Goal: Transaction & Acquisition: Purchase product/service

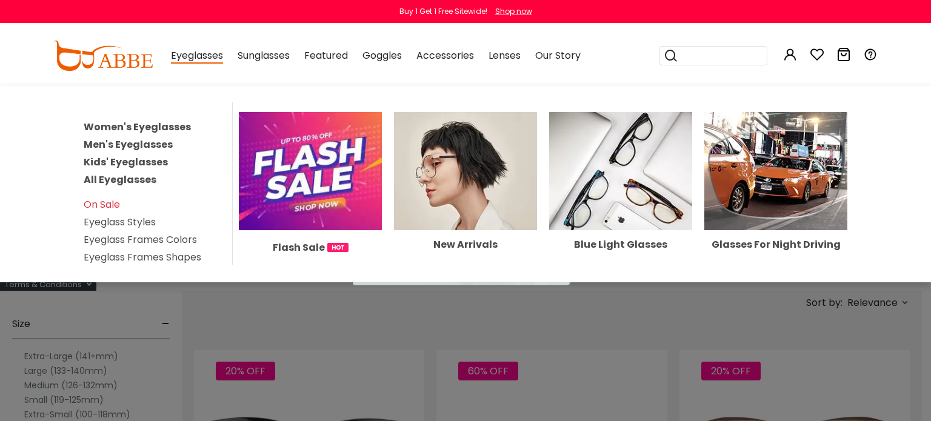
click at [204, 53] on span "Eyeglasses" at bounding box center [197, 55] width 52 height 15
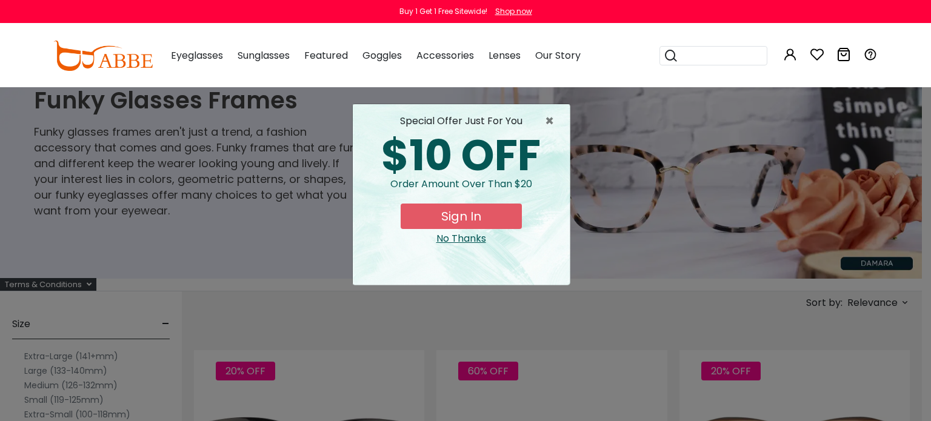
click at [185, 53] on span "Eyeglasses" at bounding box center [197, 55] width 52 height 14
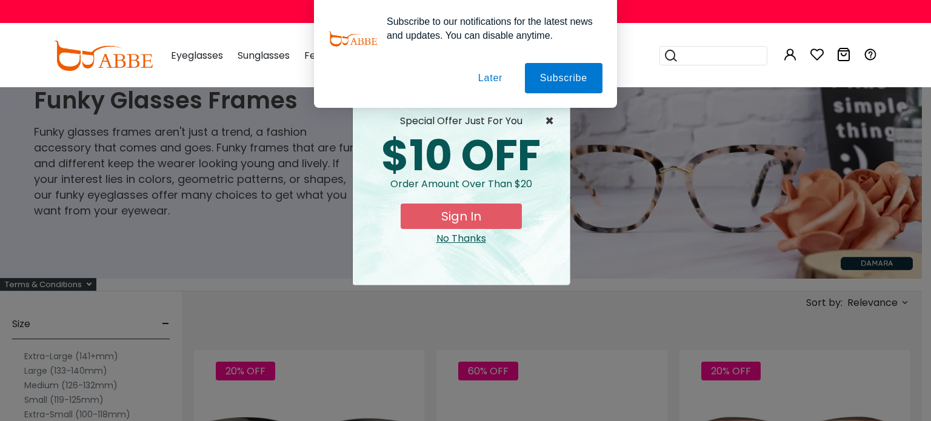
click at [550, 123] on span "×" at bounding box center [552, 121] width 15 height 15
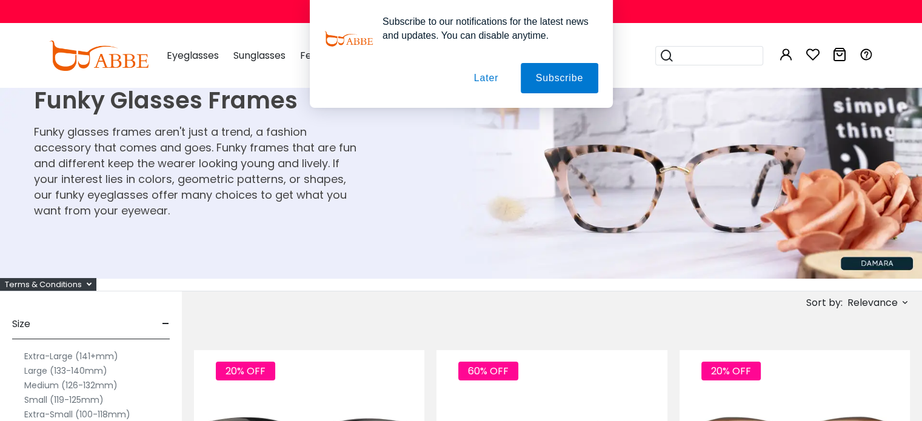
click at [482, 78] on button "Later" at bounding box center [485, 78] width 55 height 30
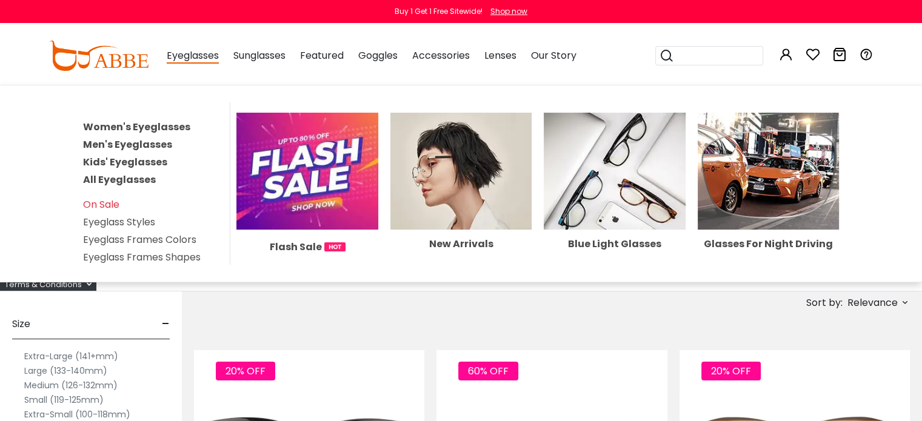
click at [181, 123] on link "Women's Eyeglasses" at bounding box center [136, 127] width 107 height 14
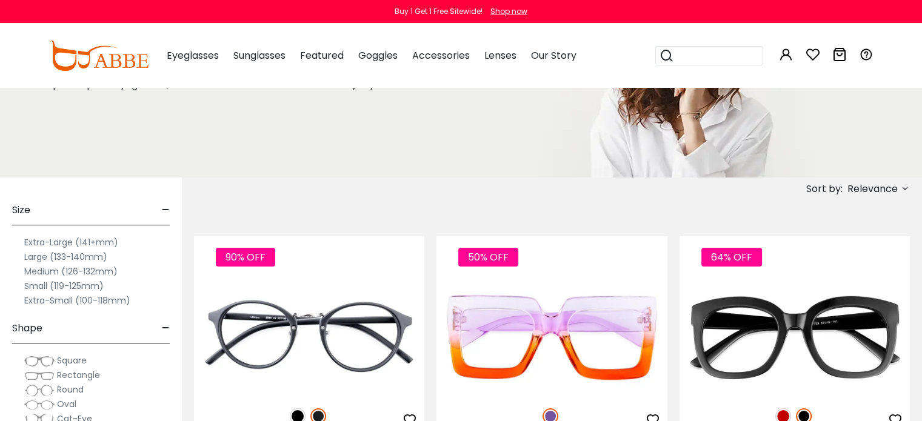
click at [33, 270] on label "Medium (126-132mm)" at bounding box center [70, 271] width 93 height 15
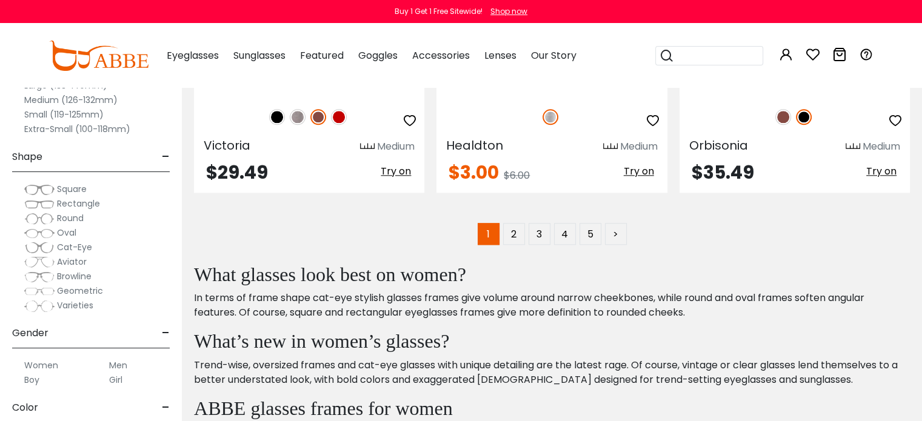
scroll to position [6060, 0]
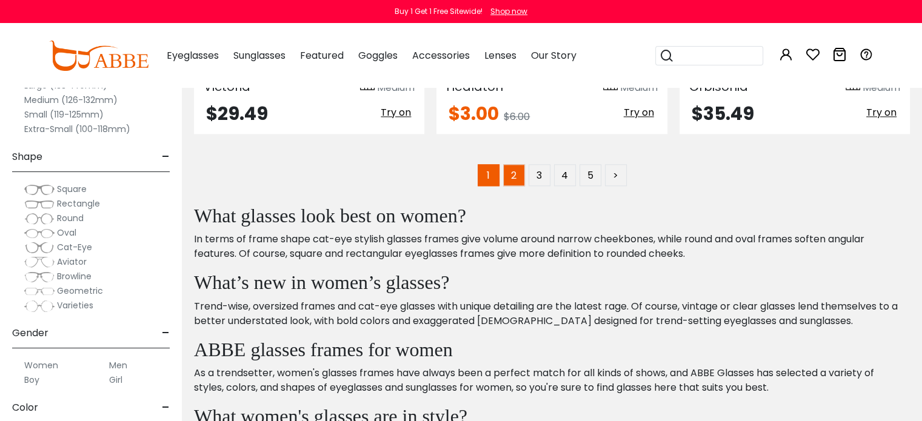
click at [517, 167] on link "2" at bounding box center [514, 175] width 22 height 22
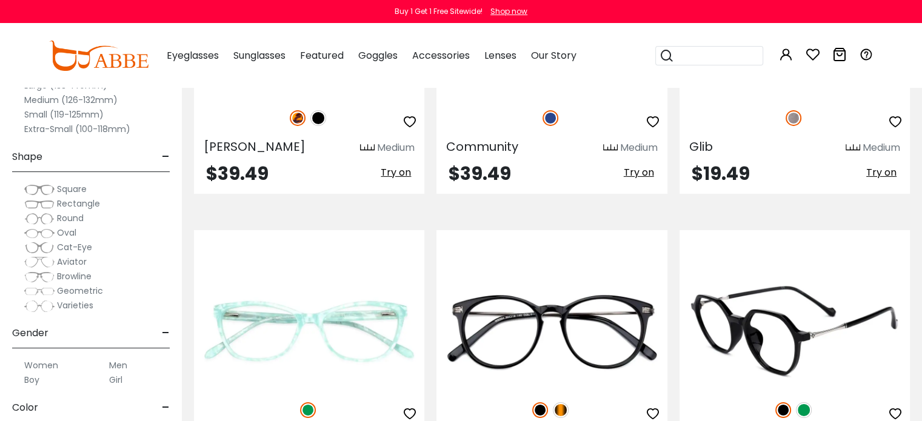
scroll to position [3999, 0]
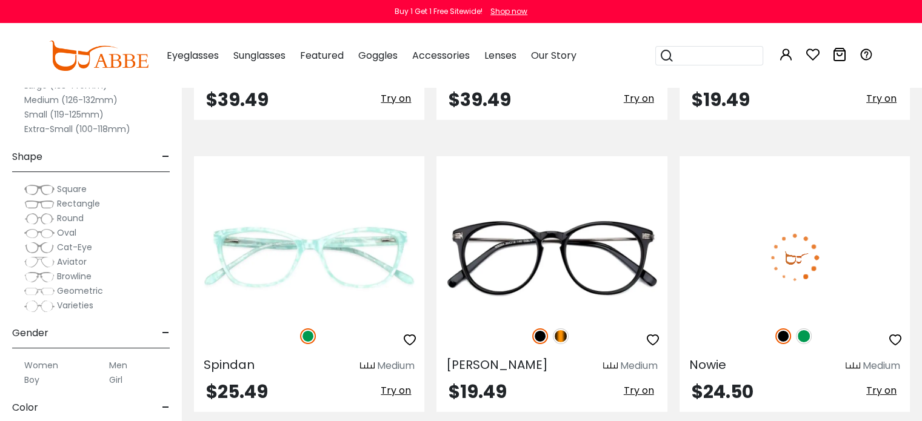
click at [804, 331] on img at bounding box center [804, 336] width 16 height 16
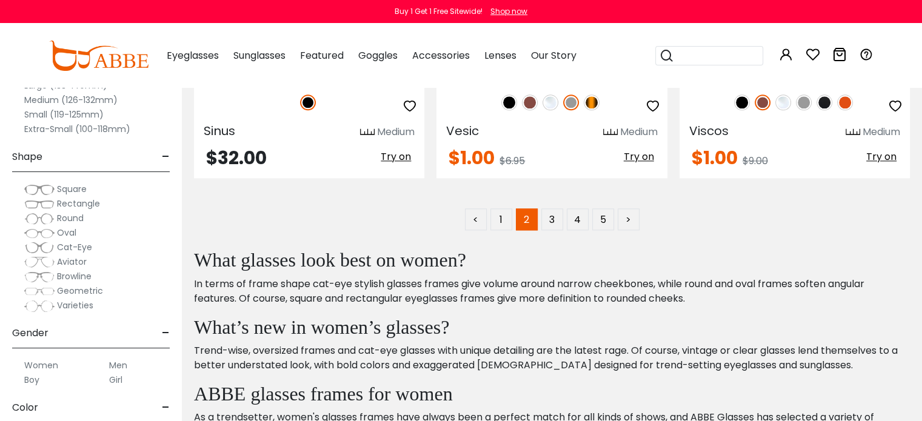
scroll to position [5999, 0]
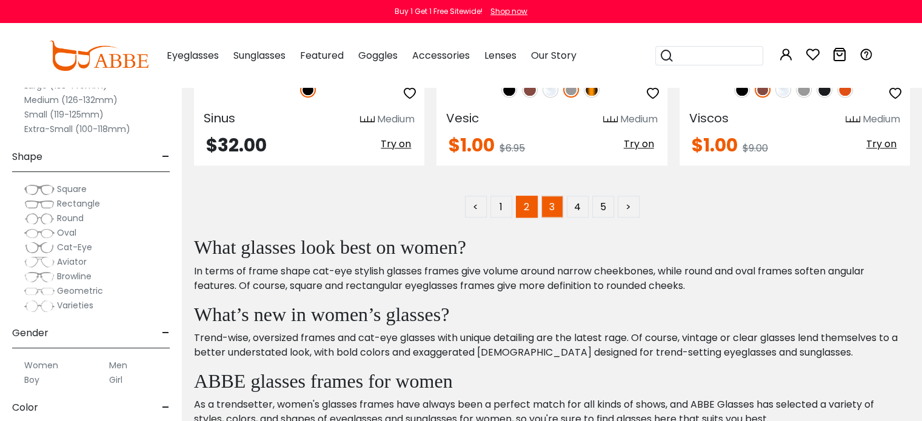
click at [557, 203] on link "3" at bounding box center [552, 207] width 22 height 22
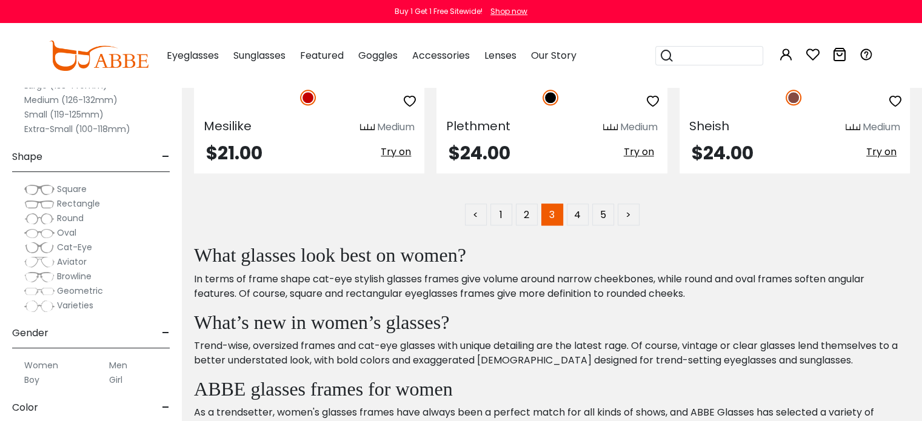
scroll to position [5999, 0]
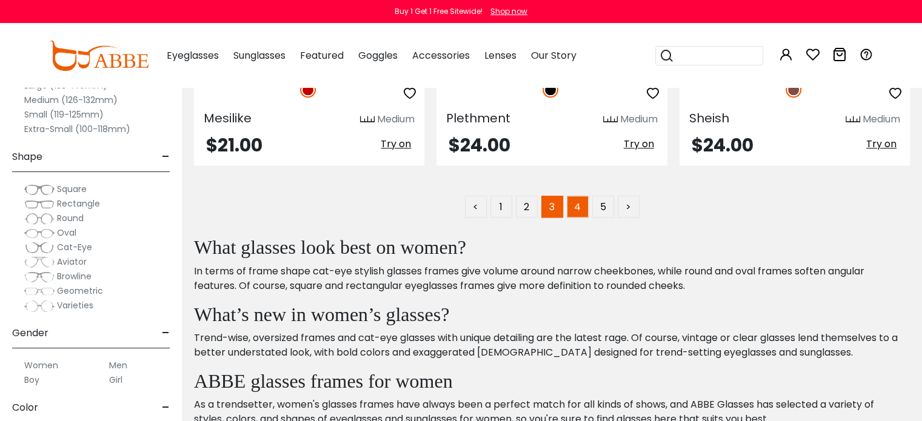
click at [575, 198] on link "4" at bounding box center [578, 207] width 22 height 22
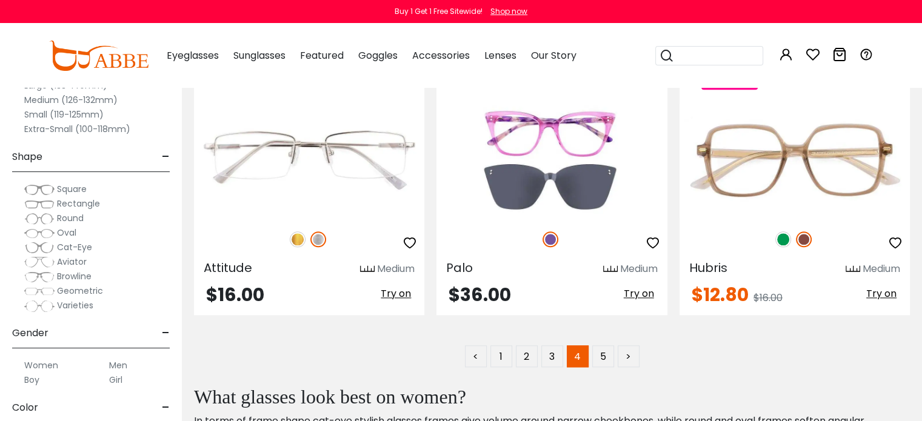
scroll to position [5938, 0]
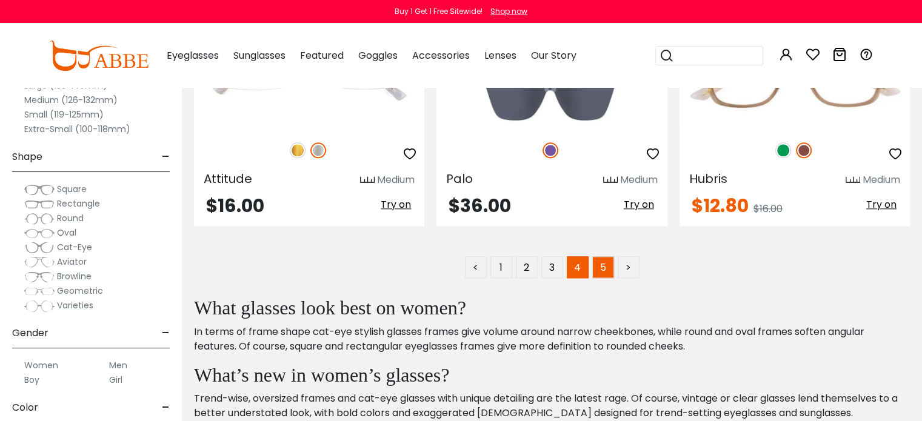
click at [605, 258] on link "5" at bounding box center [603, 267] width 22 height 22
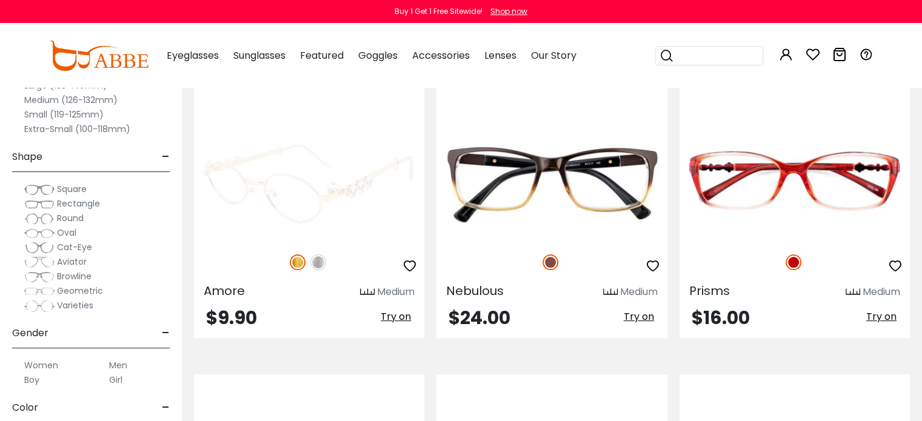
scroll to position [303, 0]
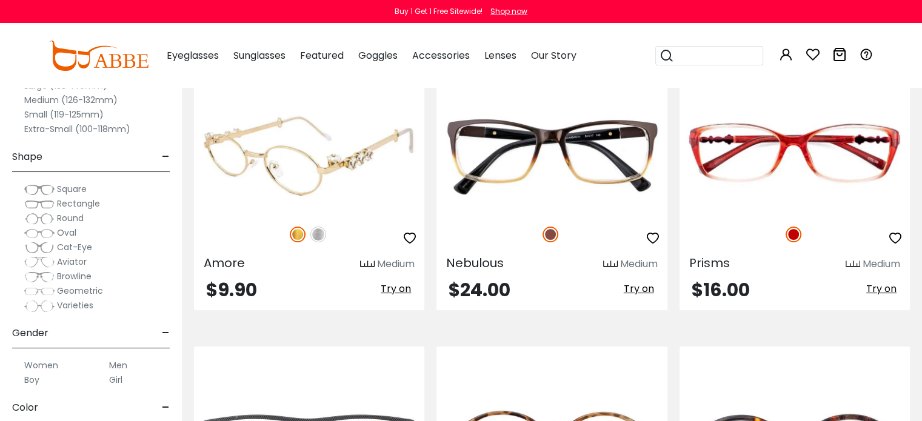
click at [344, 190] on img at bounding box center [309, 155] width 230 height 115
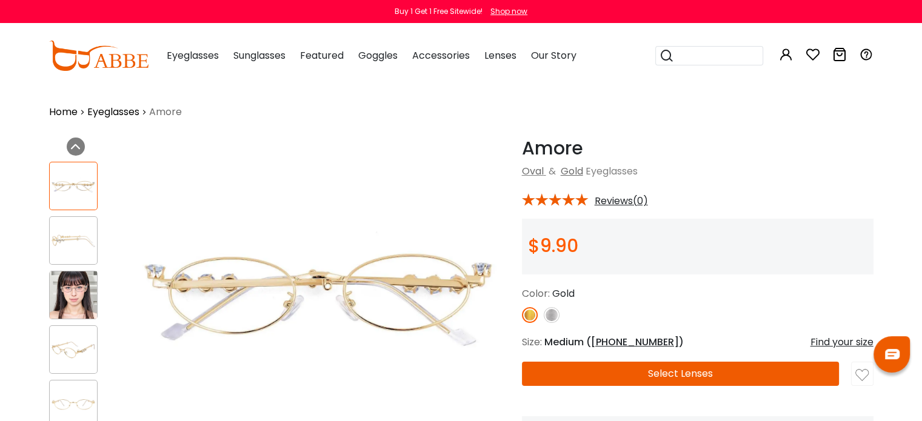
click at [82, 241] on img at bounding box center [73, 241] width 47 height 24
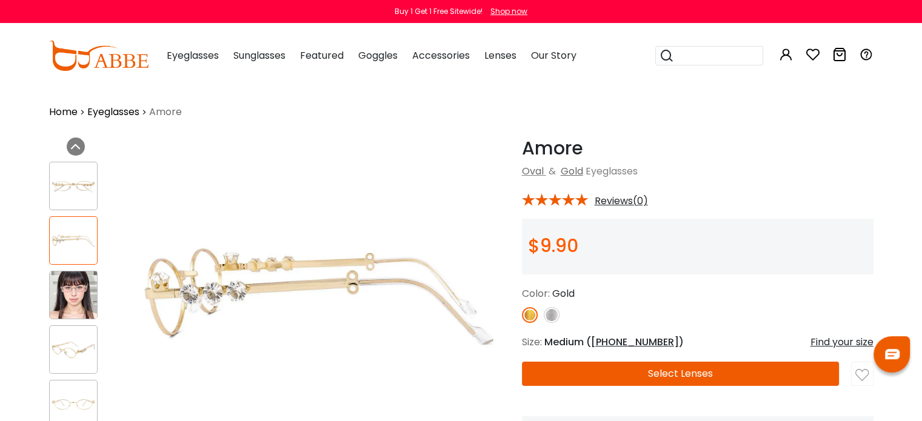
click at [56, 282] on img at bounding box center [73, 294] width 47 height 47
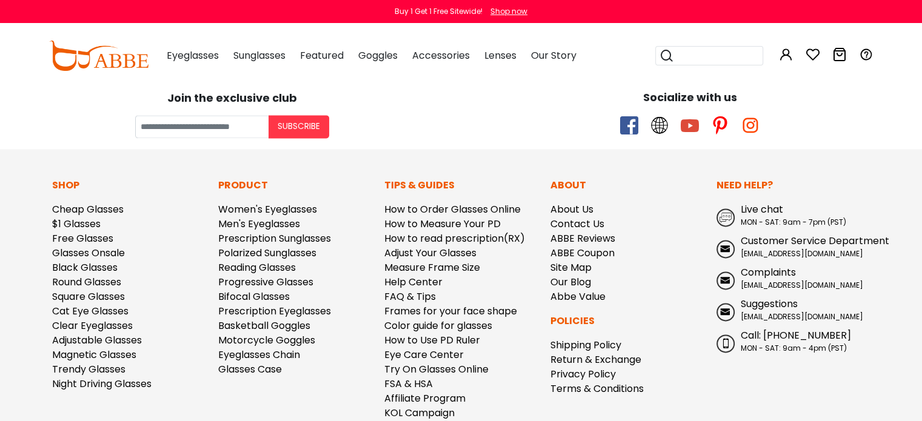
scroll to position [1636, 0]
